Goal: Transaction & Acquisition: Obtain resource

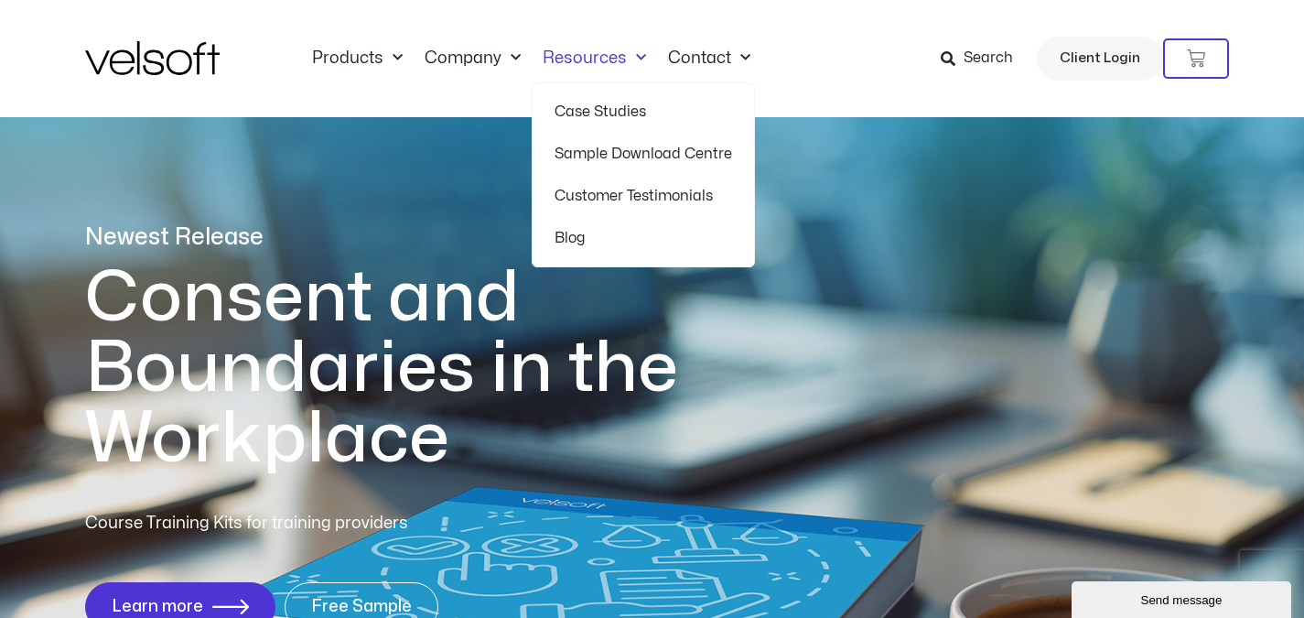
click at [602, 148] on link "Sample Download Centre" at bounding box center [644, 154] width 178 height 42
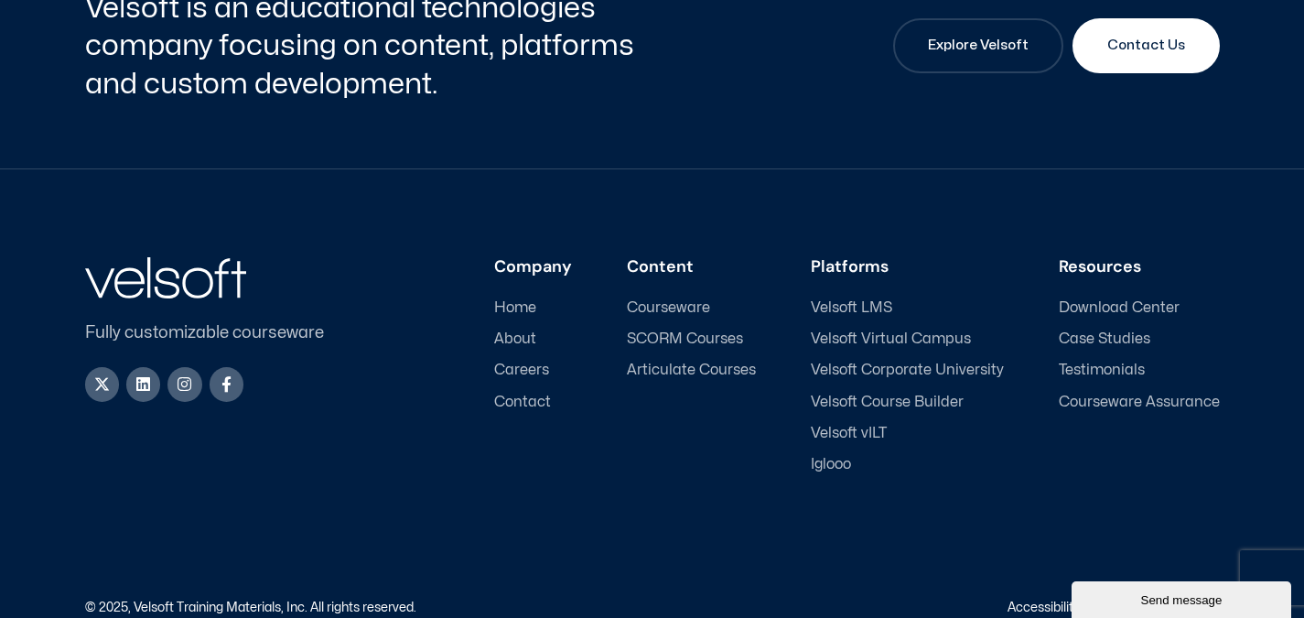
scroll to position [810, 0]
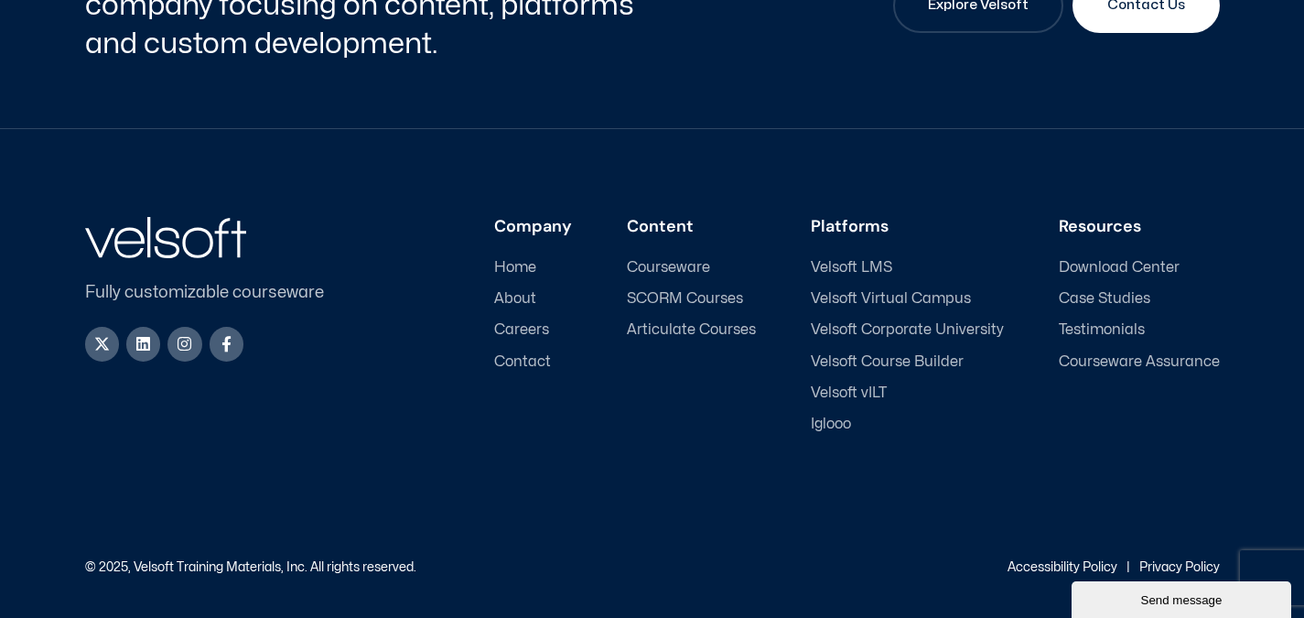
click at [682, 266] on span "Courseware" at bounding box center [668, 267] width 83 height 17
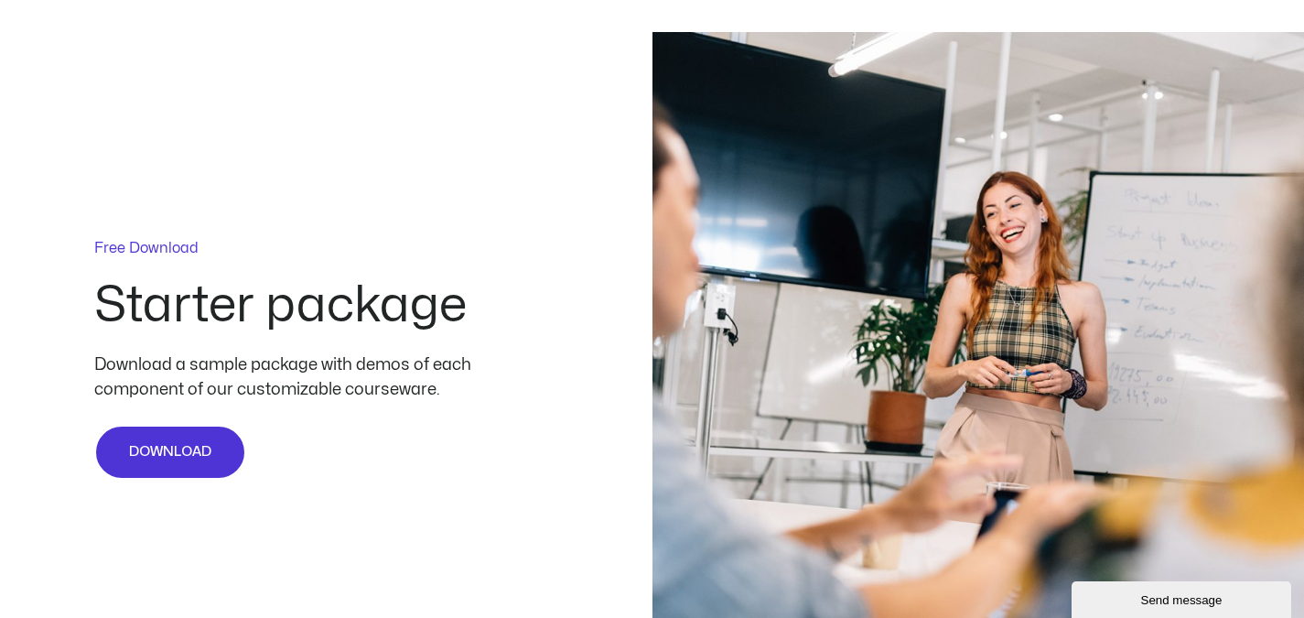
scroll to position [4287, 0]
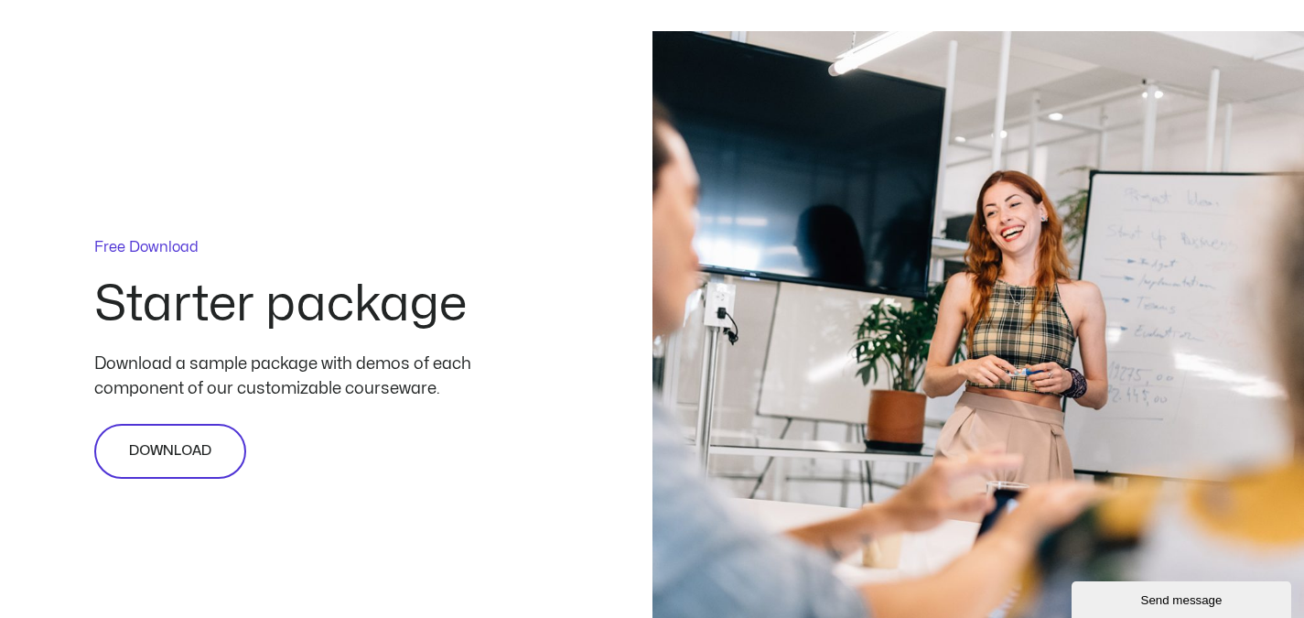
click at [170, 444] on span "DOWNLOAD" at bounding box center [170, 451] width 82 height 22
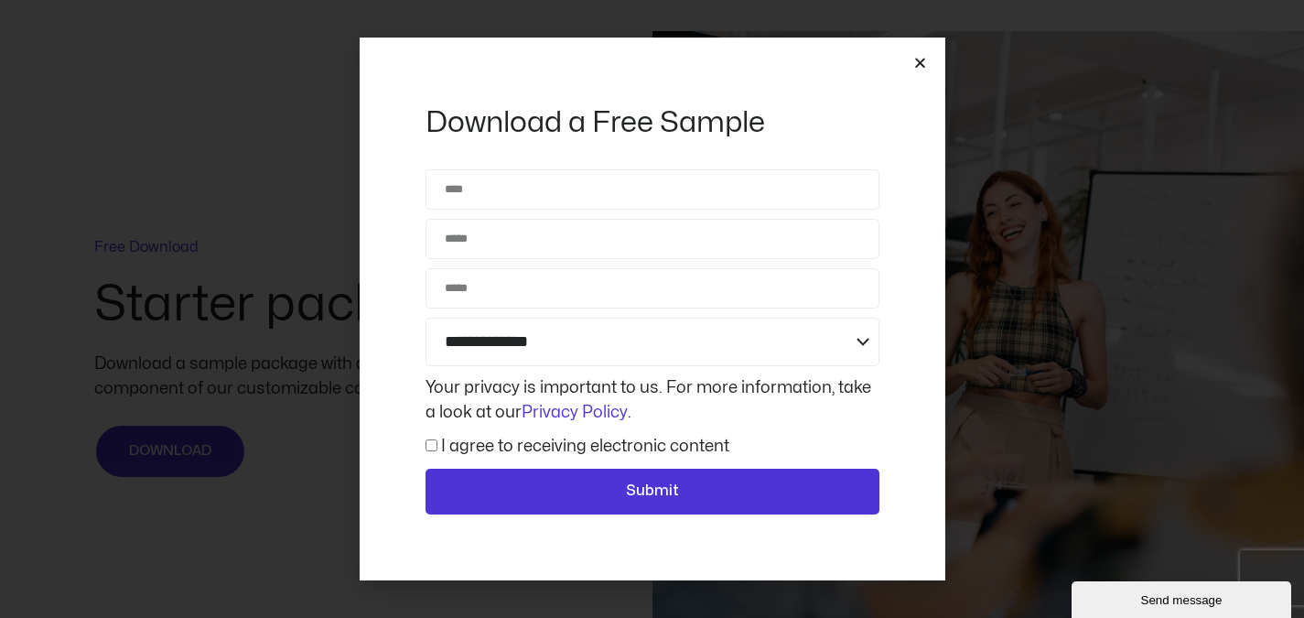
click at [922, 57] on icon "Close" at bounding box center [920, 63] width 14 height 14
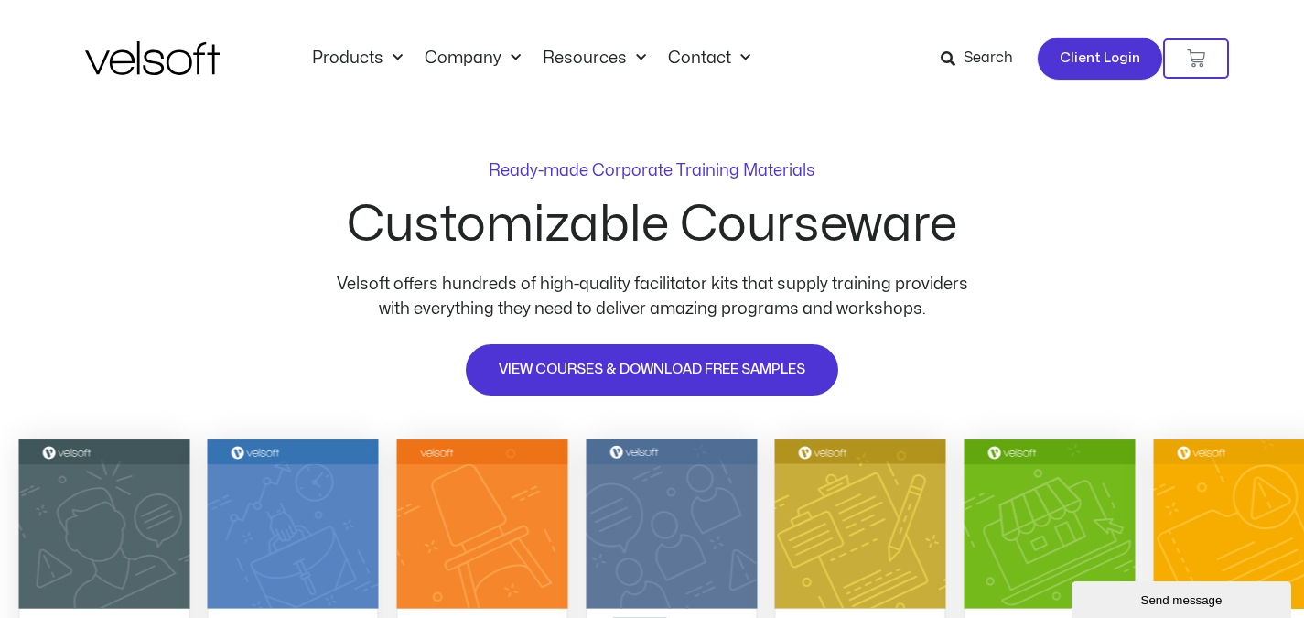
click at [1094, 58] on span "Client Login" at bounding box center [1100, 59] width 81 height 24
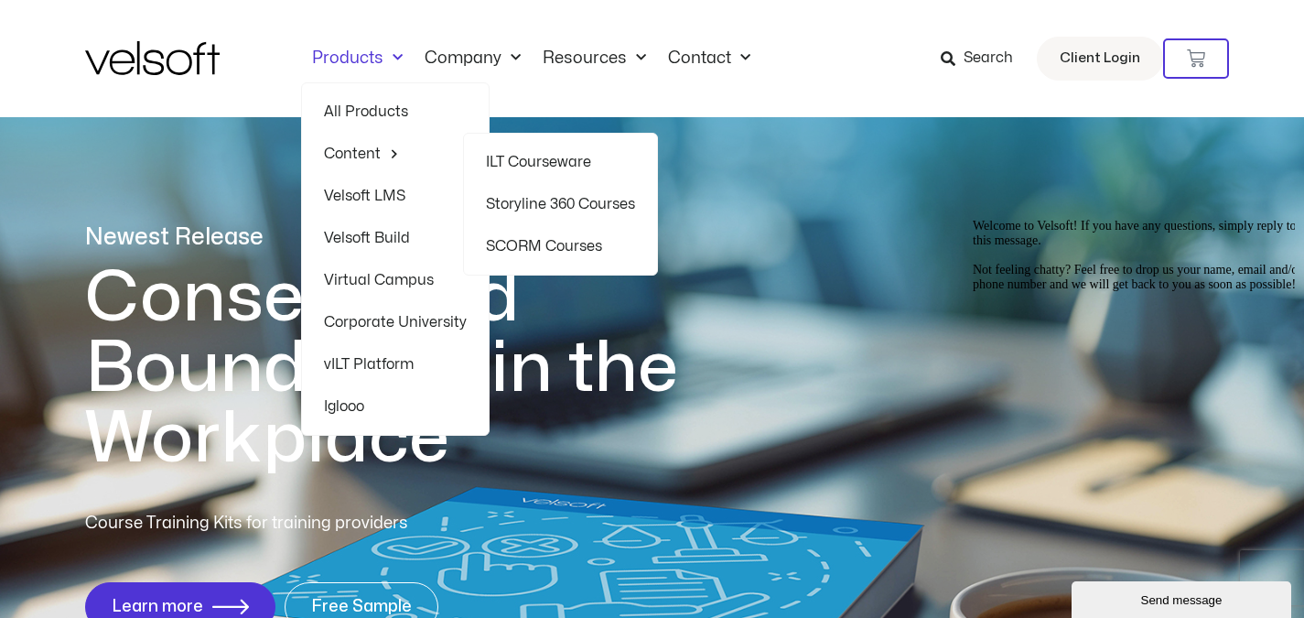
click at [544, 157] on link "ILT Courseware" at bounding box center [560, 162] width 149 height 42
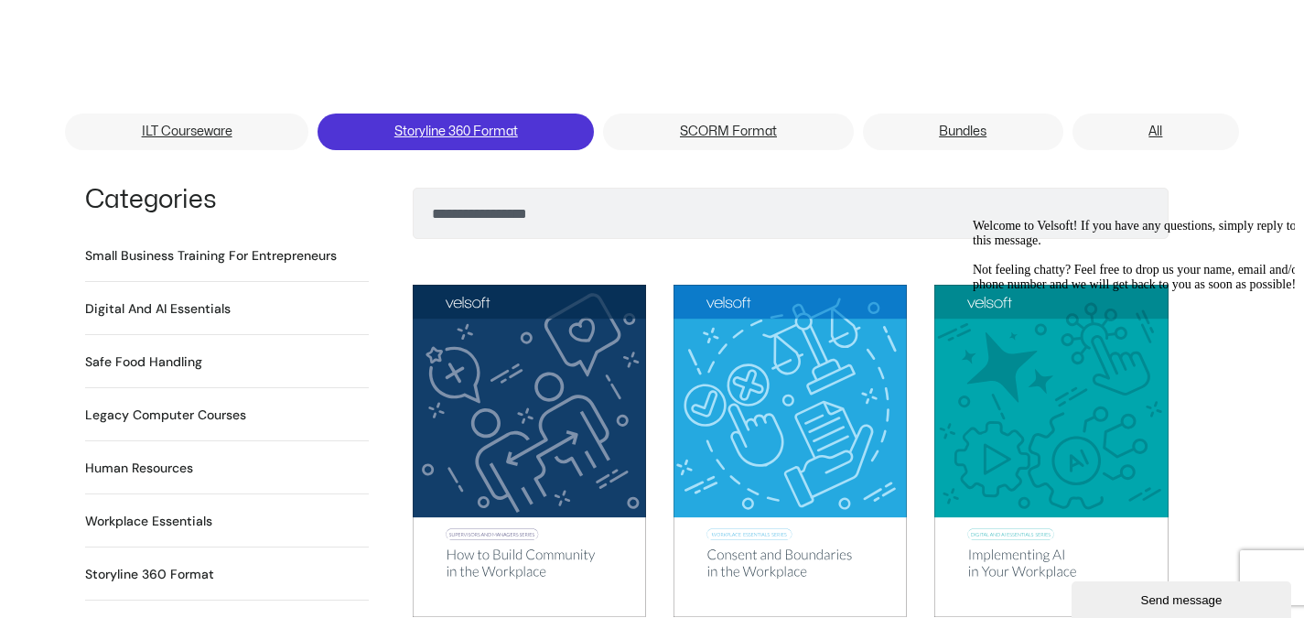
scroll to position [1191, 0]
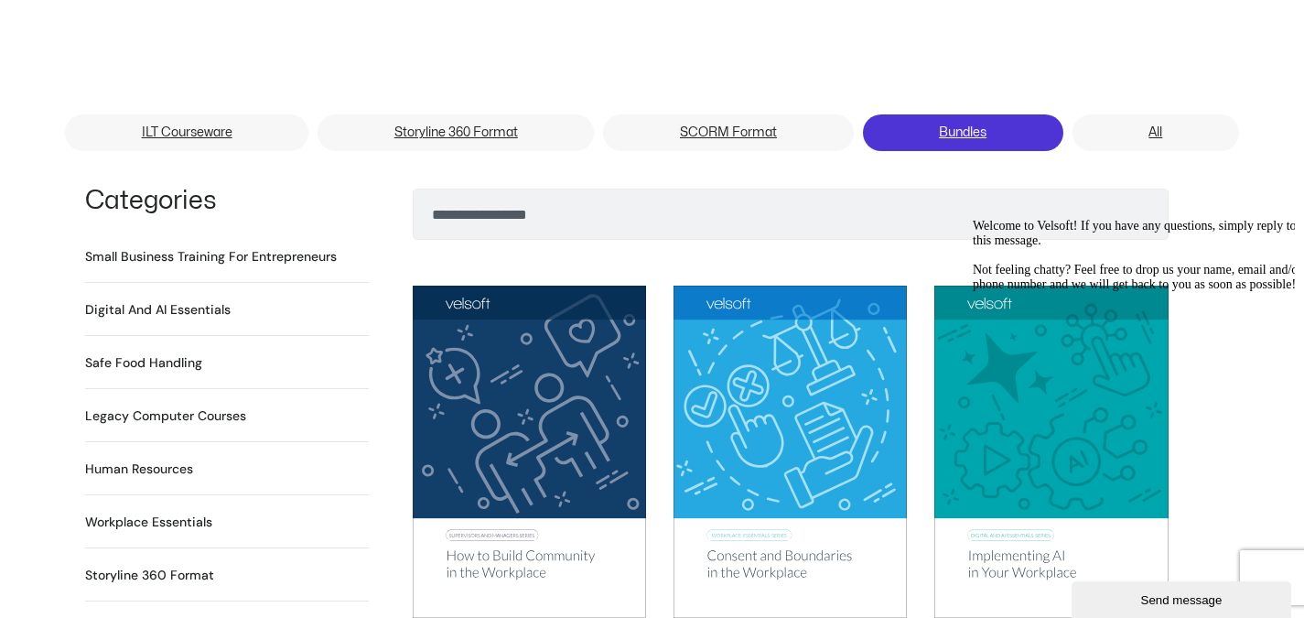
click at [956, 114] on link "Bundles" at bounding box center [963, 132] width 200 height 37
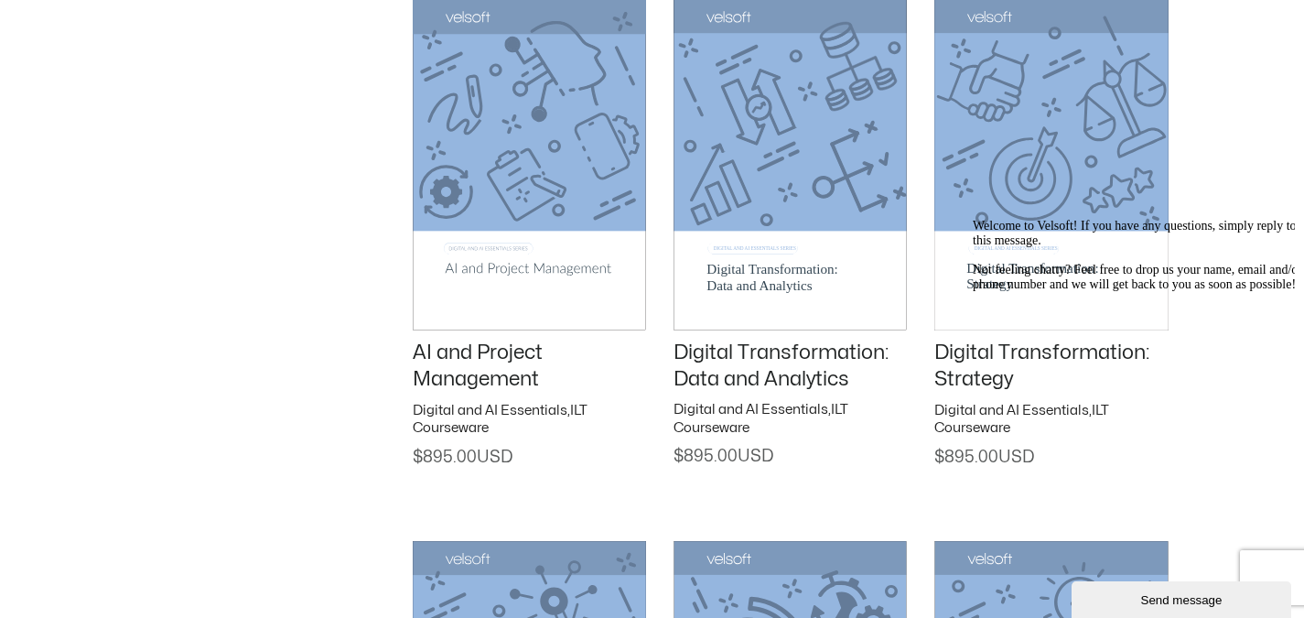
click at [973, 219] on icon "Chat attention grabber" at bounding box center [973, 219] width 0 height 0
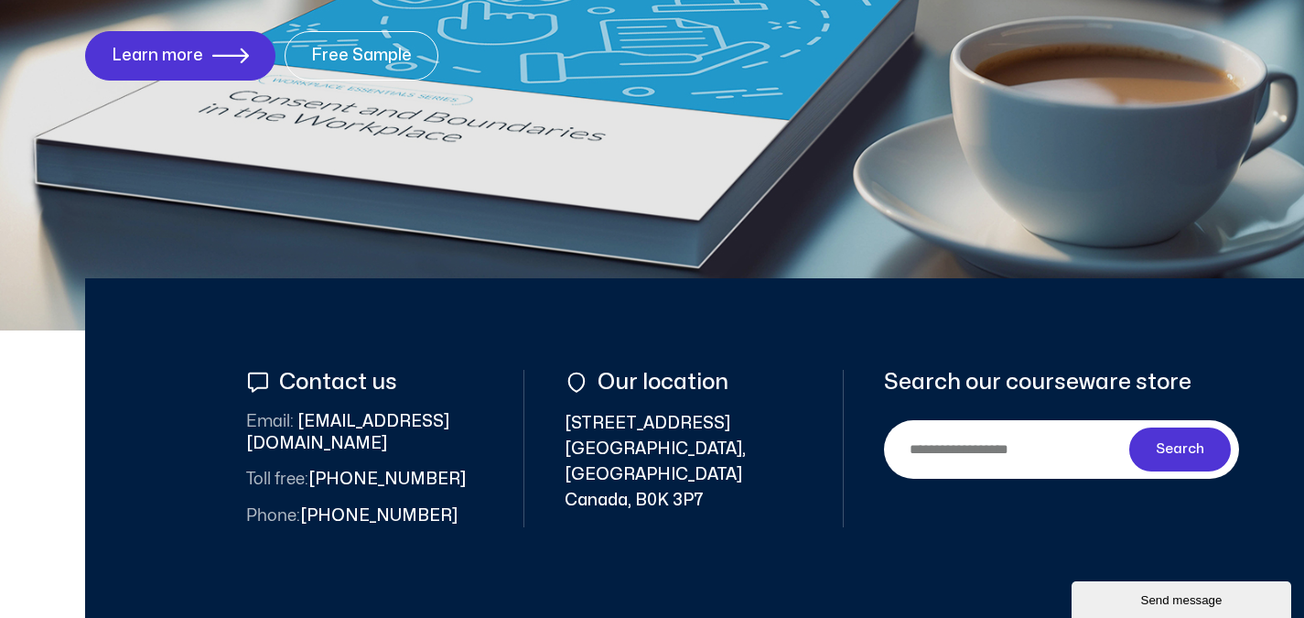
scroll to position [550, 0]
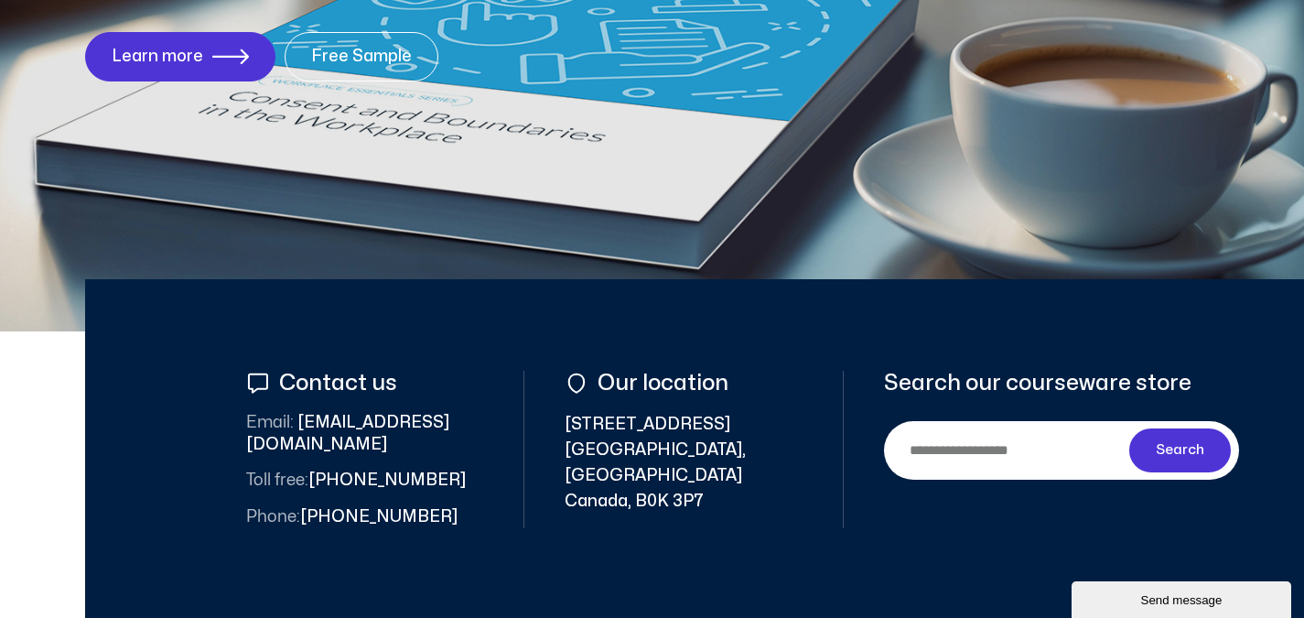
click at [981, 449] on input "Search" at bounding box center [1010, 449] width 238 height 41
type input "**********"
click at [1194, 449] on span "Search" at bounding box center [1180, 450] width 49 height 22
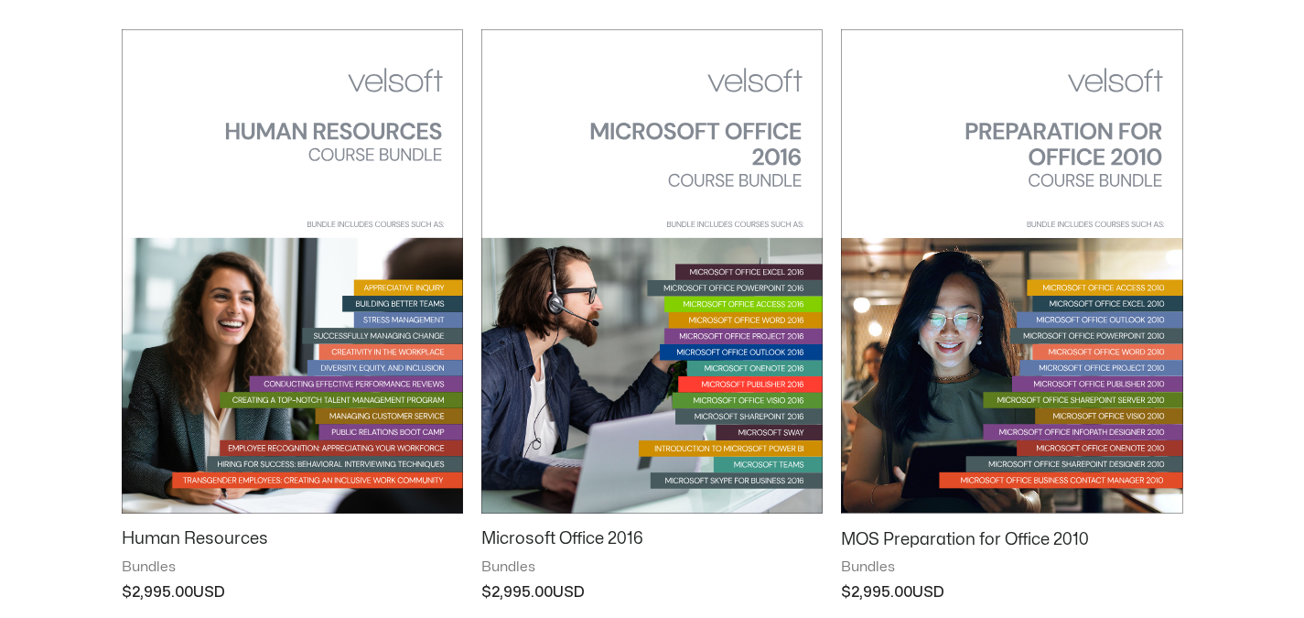
click at [641, 170] on img at bounding box center [651, 271] width 341 height 484
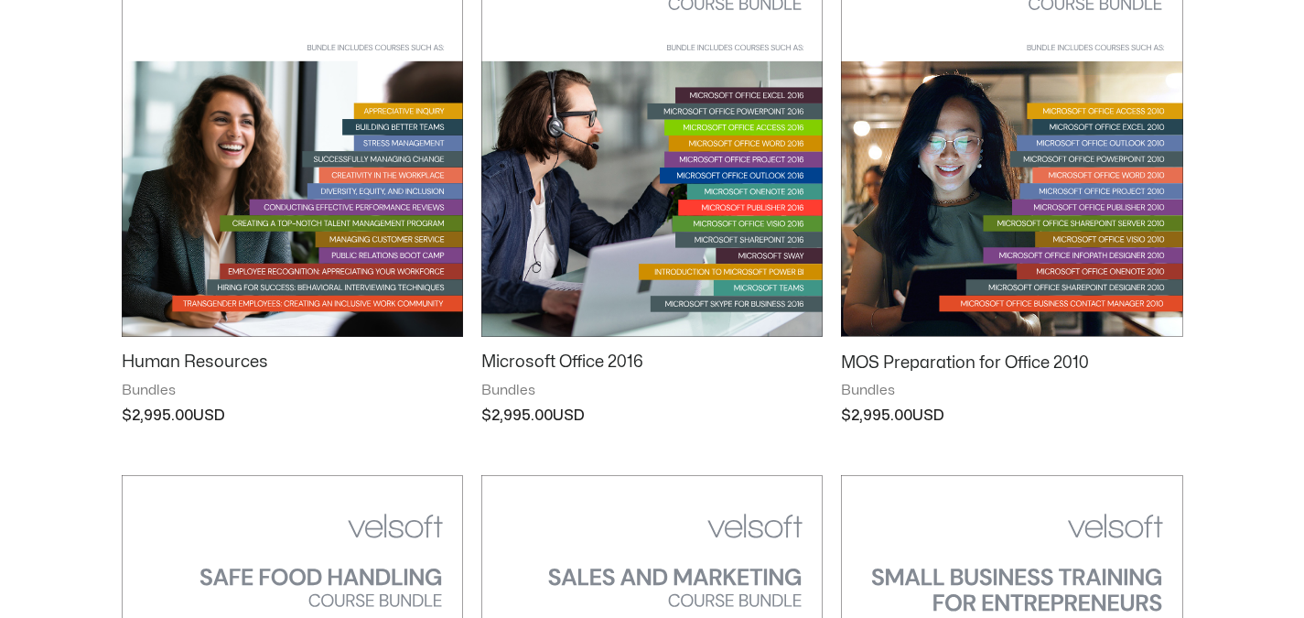
scroll to position [1105, 0]
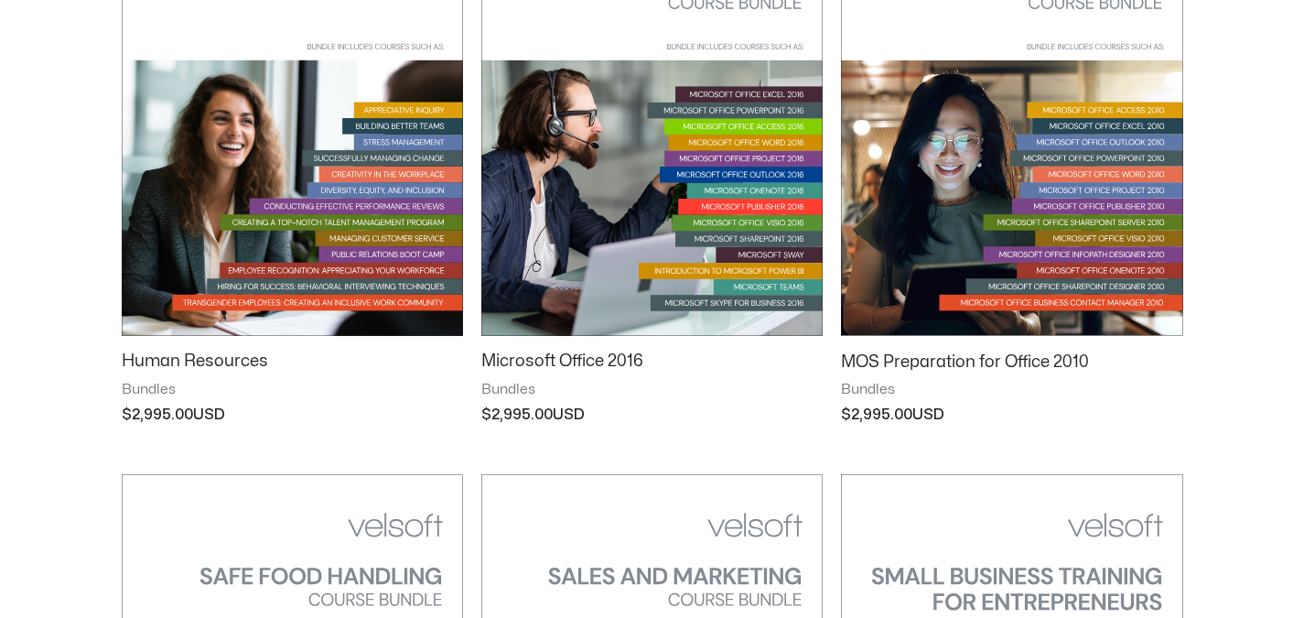
click at [632, 245] on img at bounding box center [651, 94] width 341 height 484
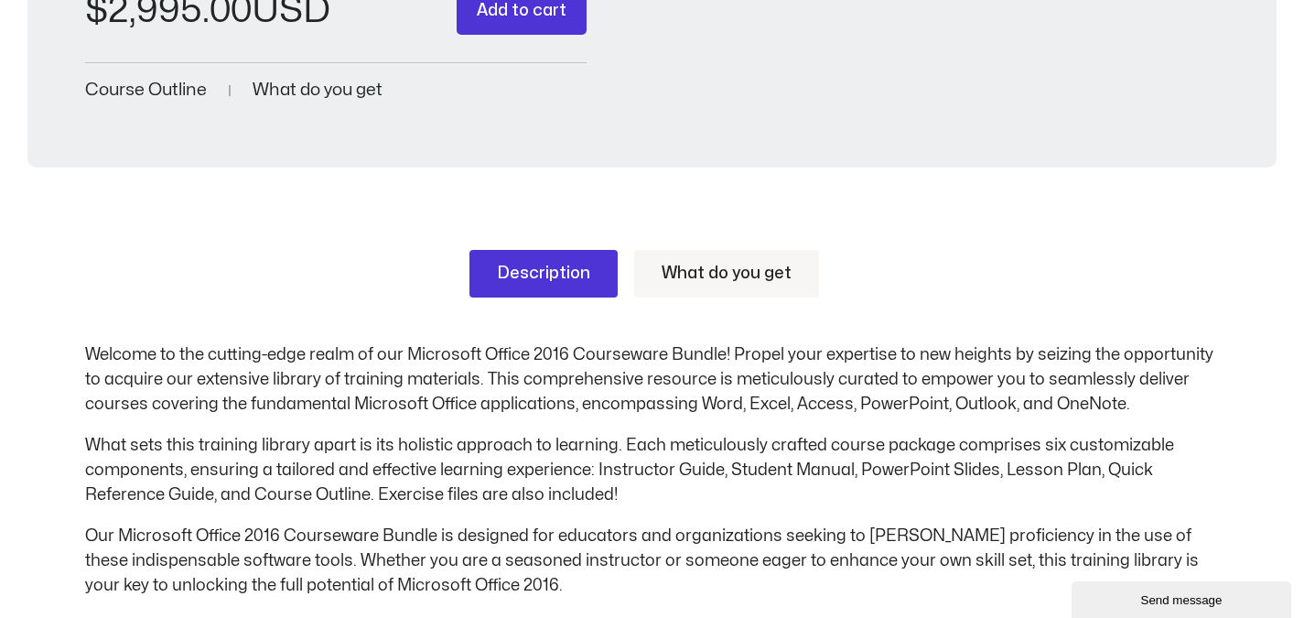
scroll to position [366, 0]
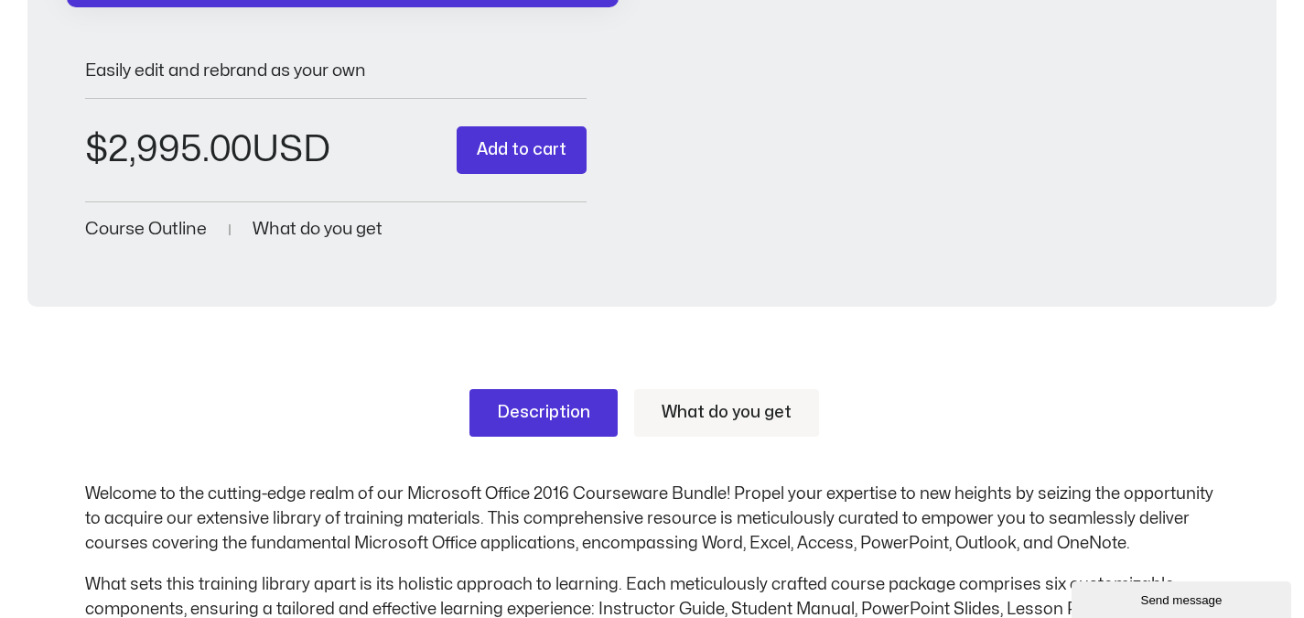
click at [713, 413] on link "What do you get" at bounding box center [726, 413] width 185 height 48
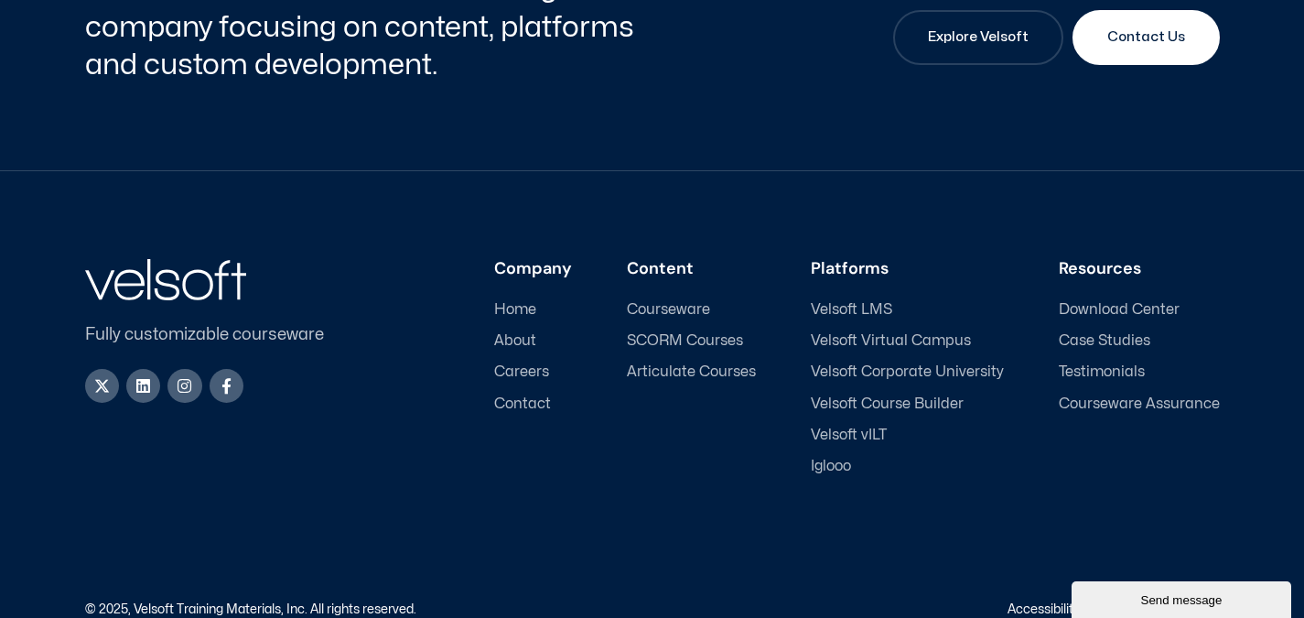
scroll to position [5916, 0]
